Goal: Information Seeking & Learning: Learn about a topic

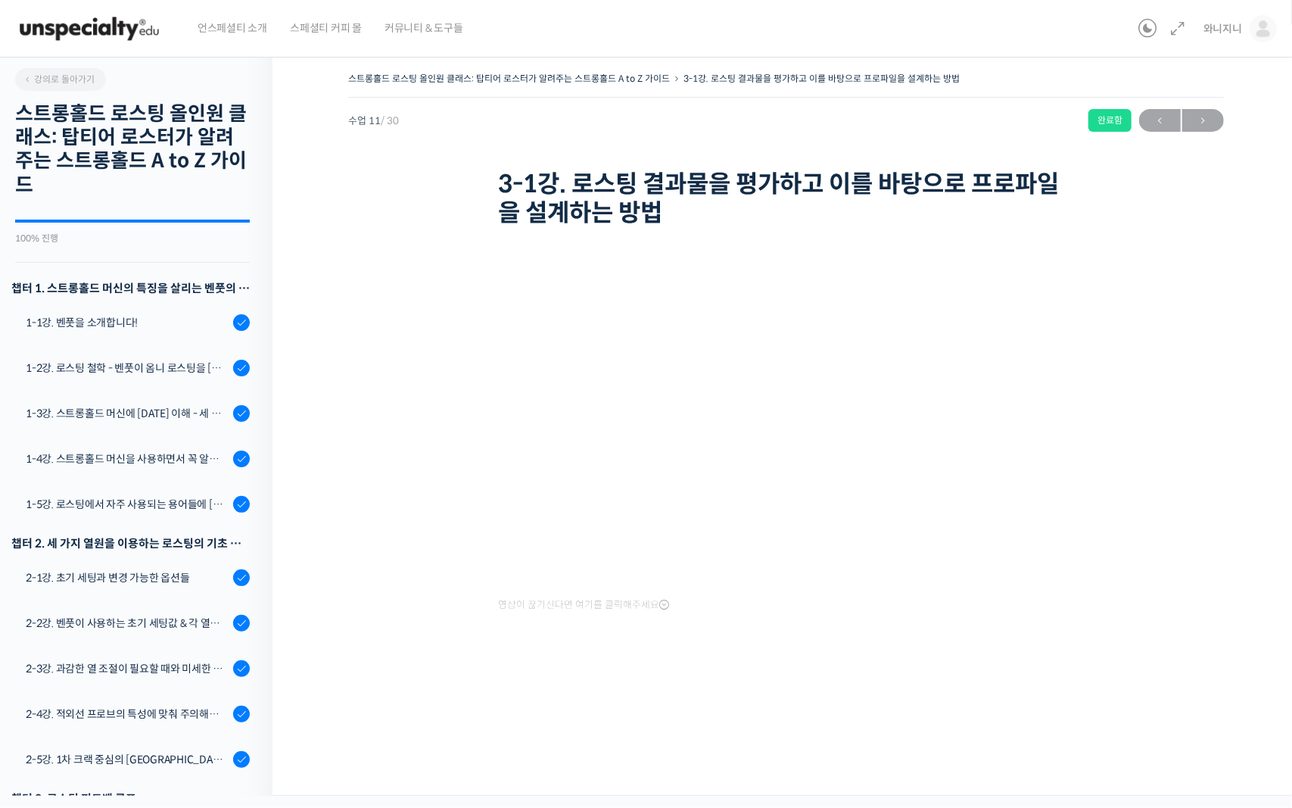
scroll to position [726, 0]
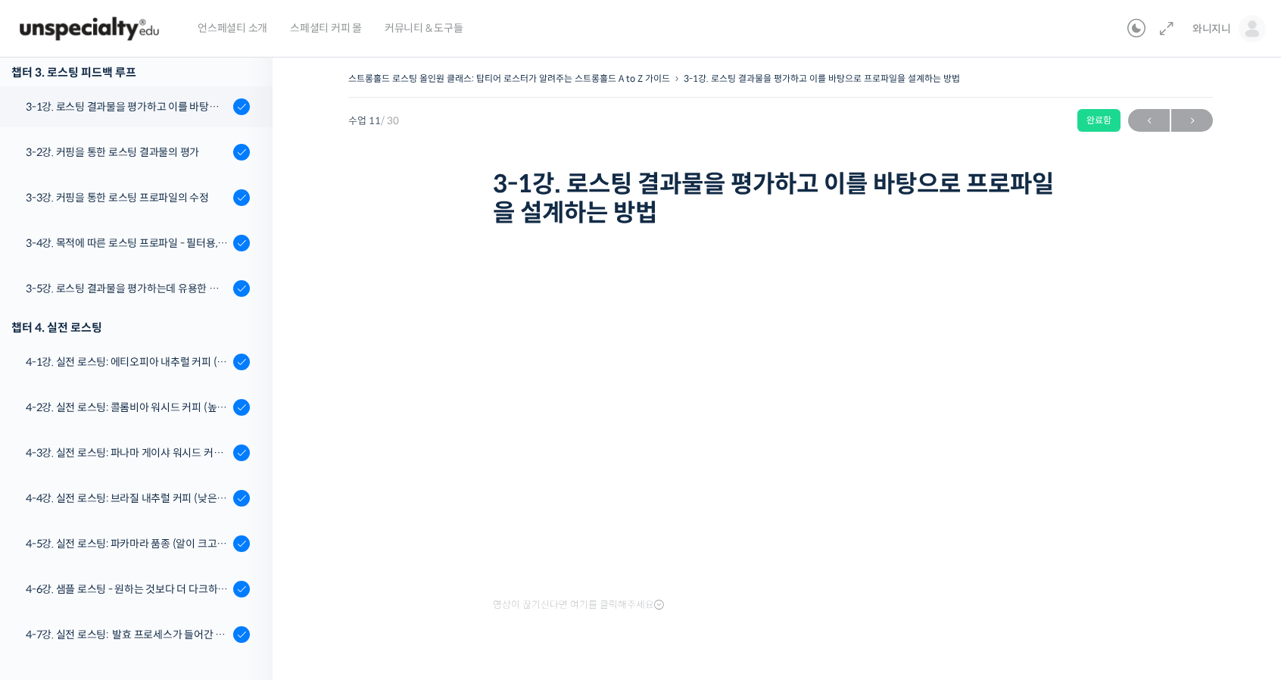
click at [882, 611] on div "영상이 끊기신다면 여기를 클릭해주세요" at bounding box center [780, 439] width 575 height 353
click at [156, 154] on div "3-2강. 커핑을 통한 로스팅 결과물의 평가" at bounding box center [127, 152] width 203 height 17
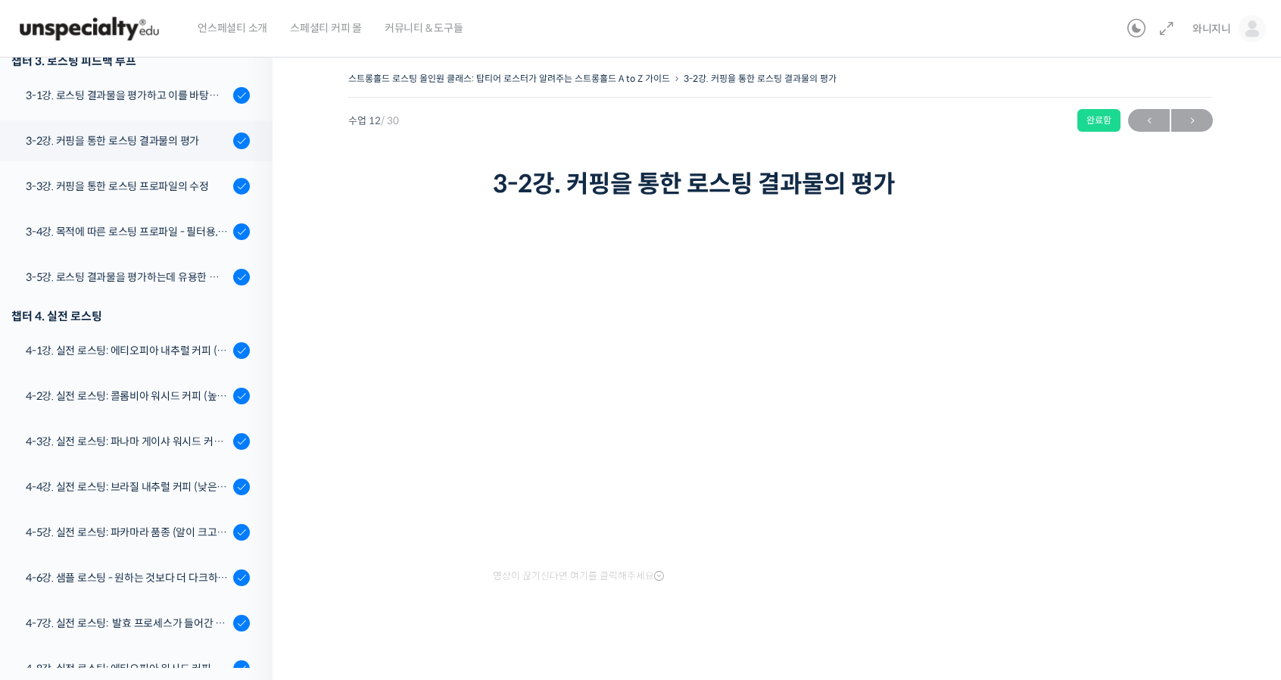
scroll to position [799, 0]
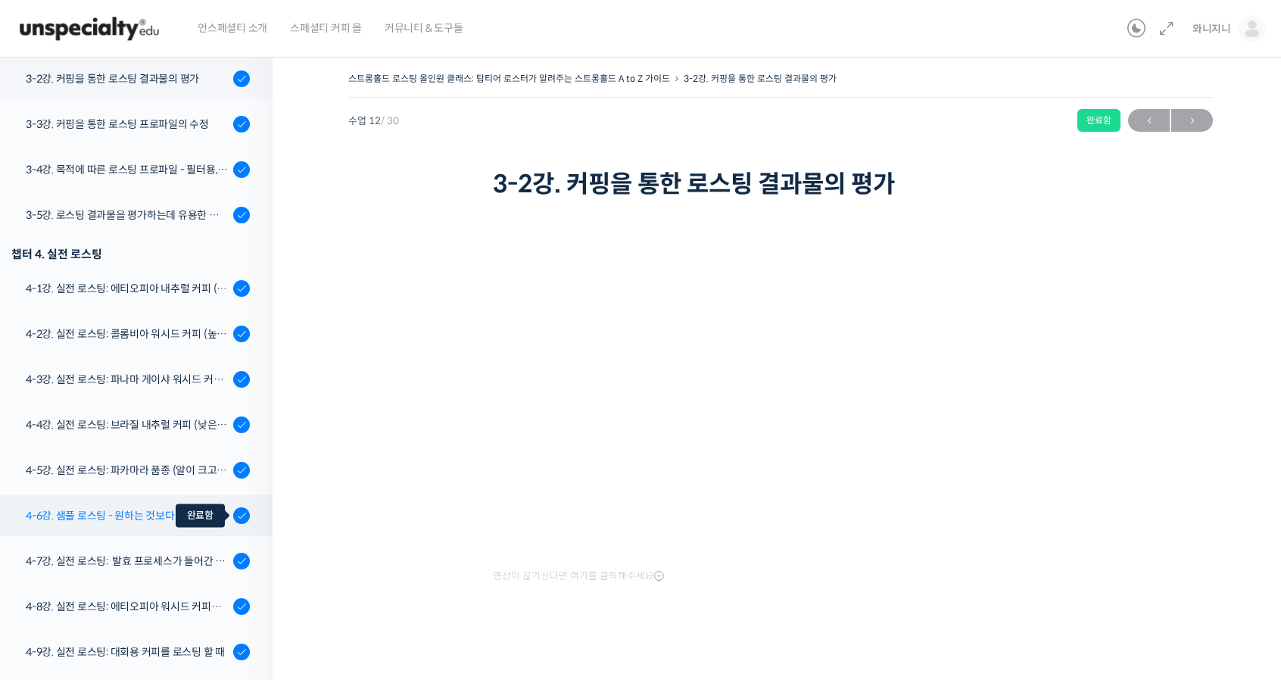
click at [236, 512] on icon at bounding box center [241, 514] width 11 height 11
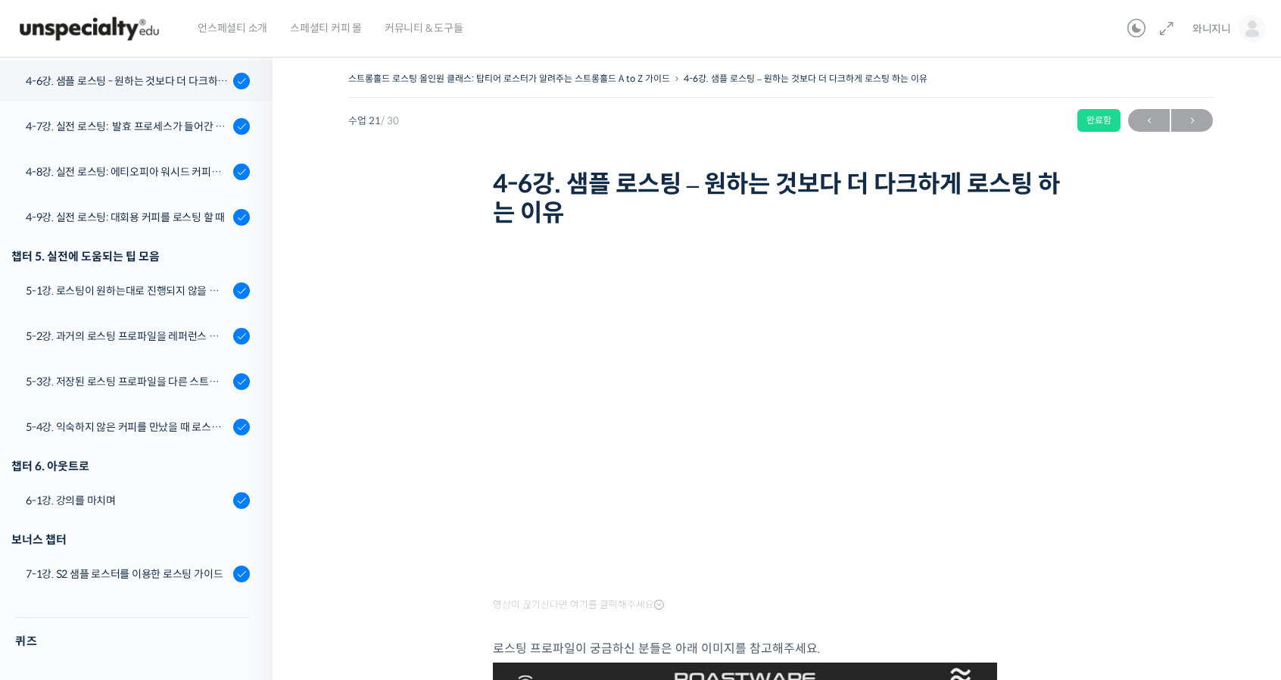
scroll to position [1236, 0]
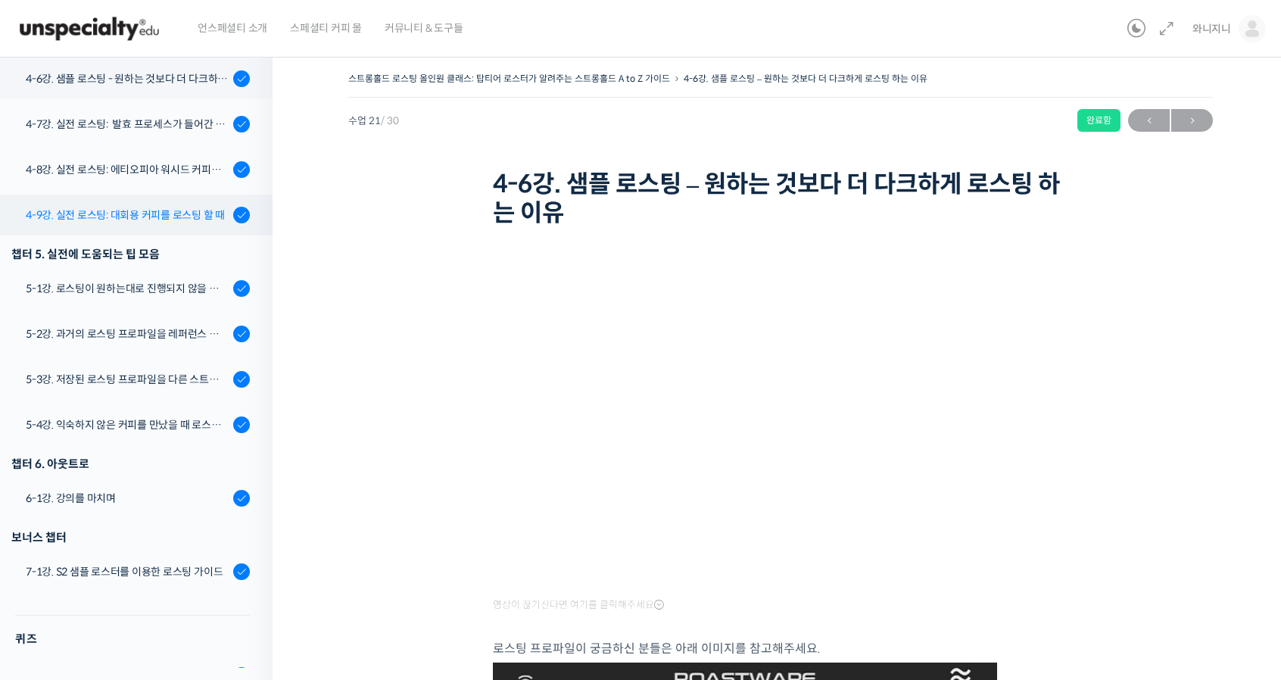
click at [154, 221] on div "4-9강. 실전 로스팅: 대회용 커피를 로스팅 할 때" at bounding box center [127, 215] width 203 height 17
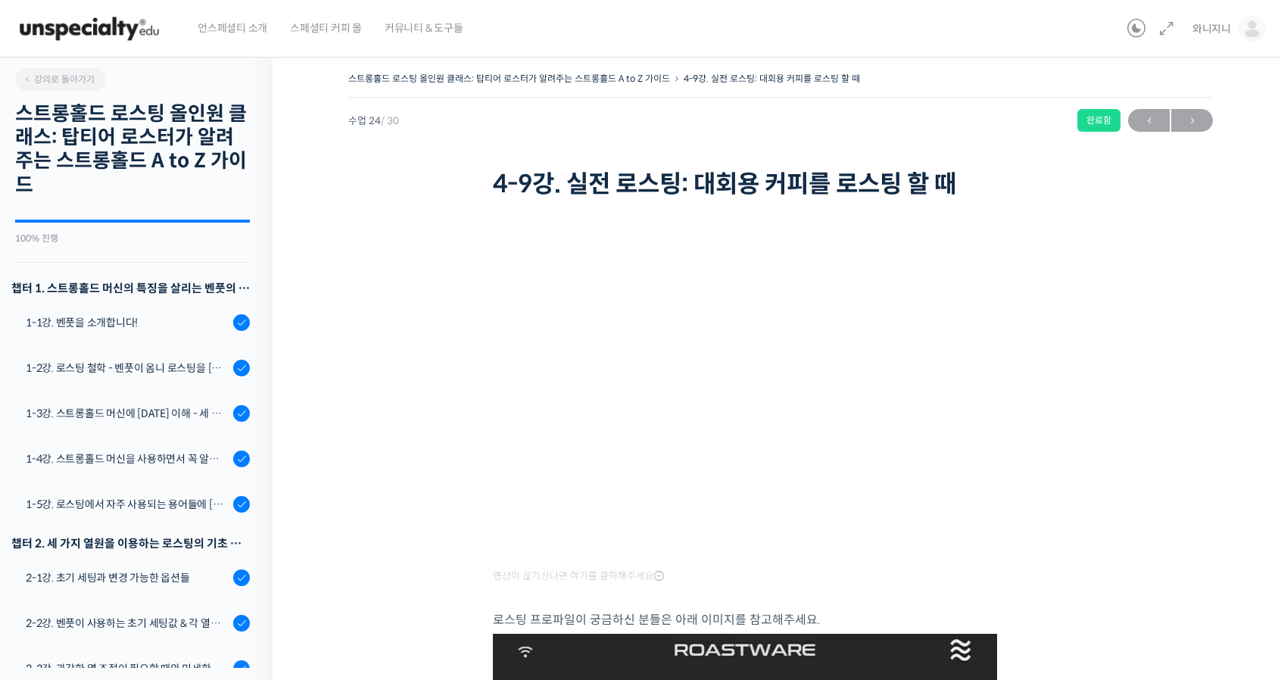
scroll to position [1272, 0]
